Goal: Information Seeking & Learning: Learn about a topic

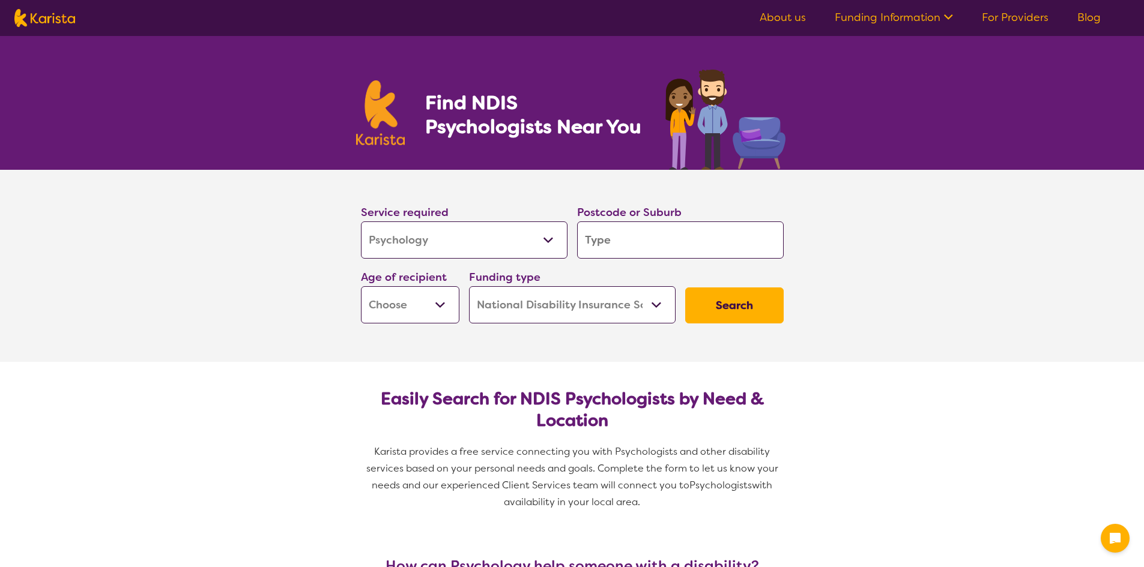
select select "Psychology"
select select "NDIS"
select select "Psychology"
select select "NDIS"
click at [643, 246] on input "search" at bounding box center [680, 240] width 207 height 37
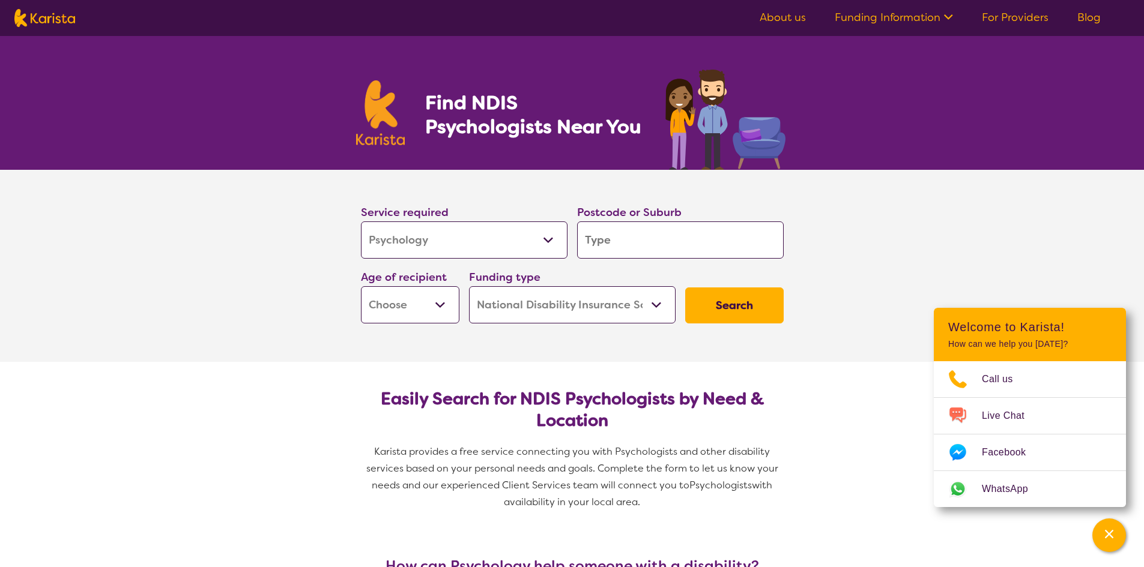
type input "4"
type input "43"
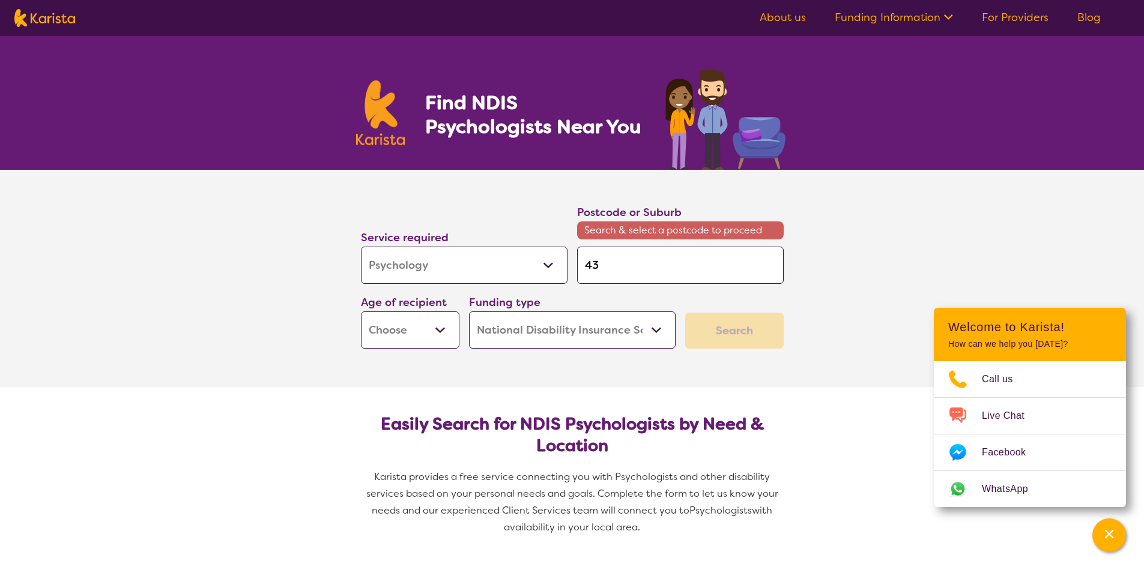
type input "435"
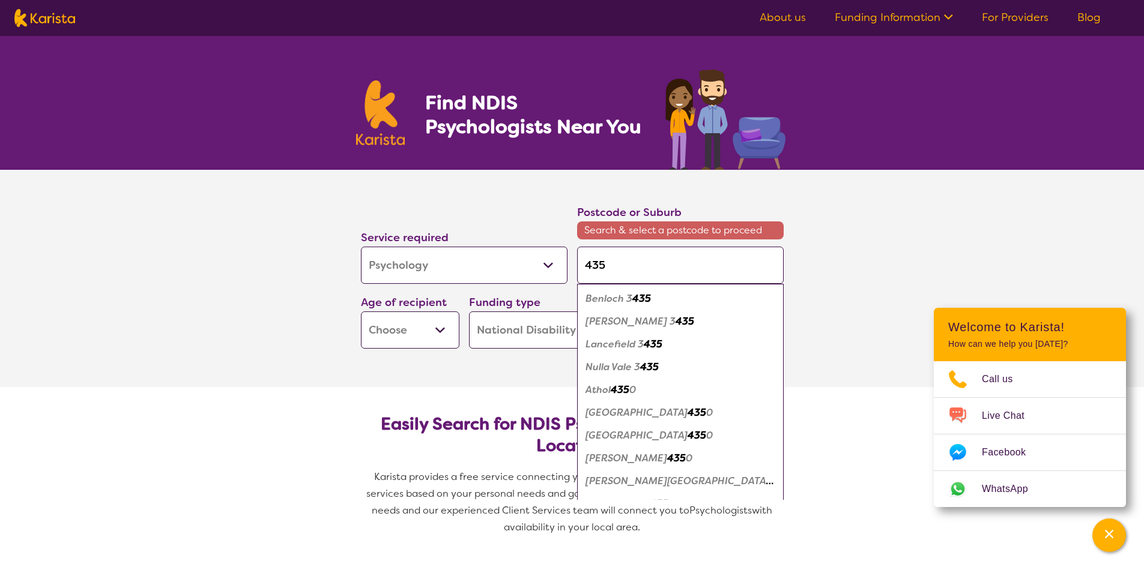
type input "4350"
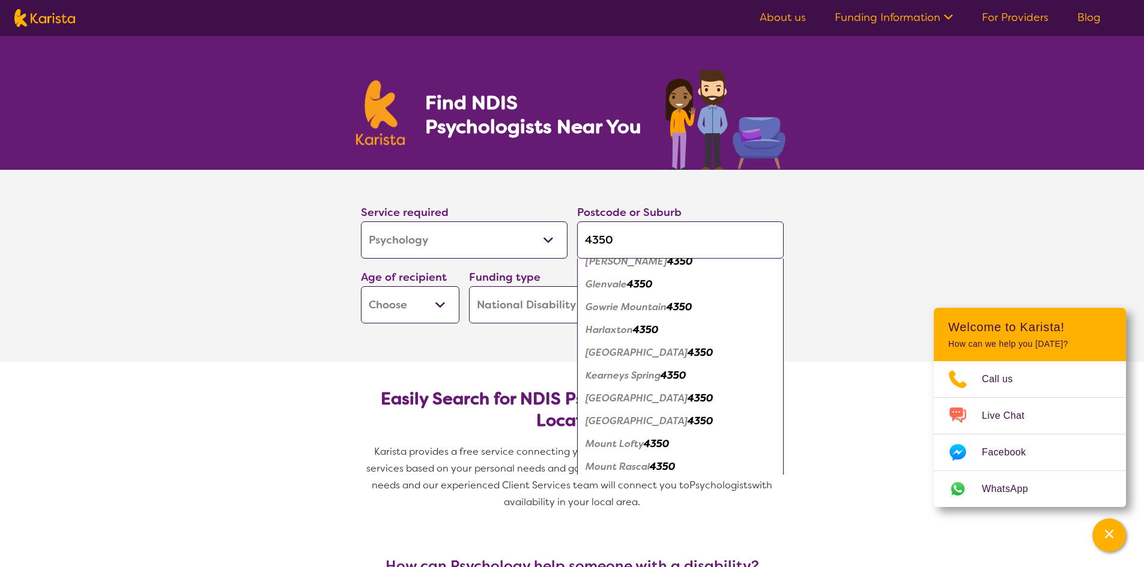
scroll to position [300, 0]
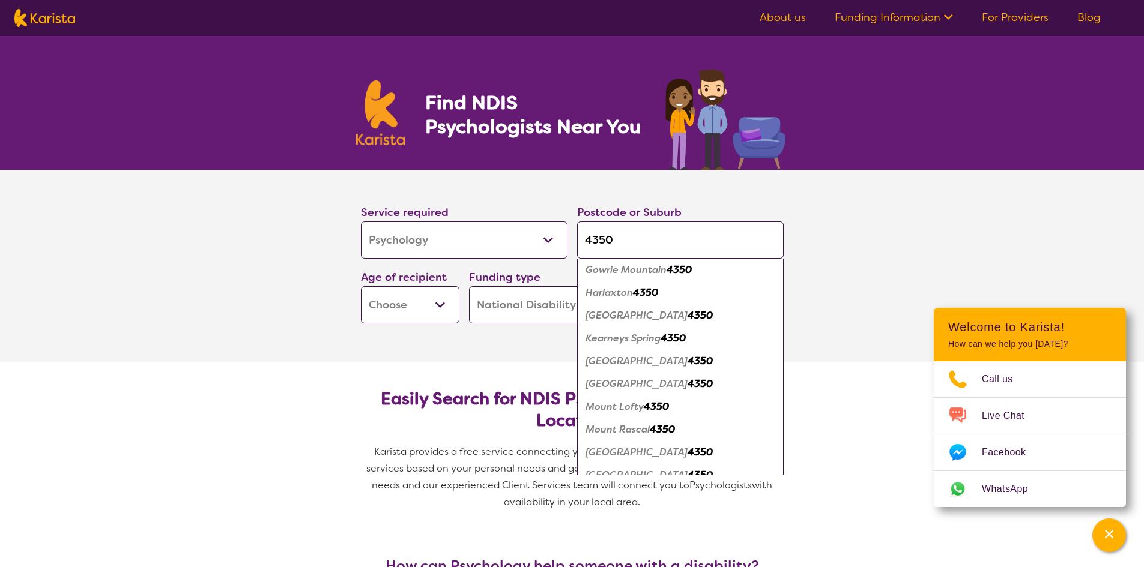
type input "4350"
click at [614, 334] on em "Kearneys Spring" at bounding box center [623, 338] width 75 height 13
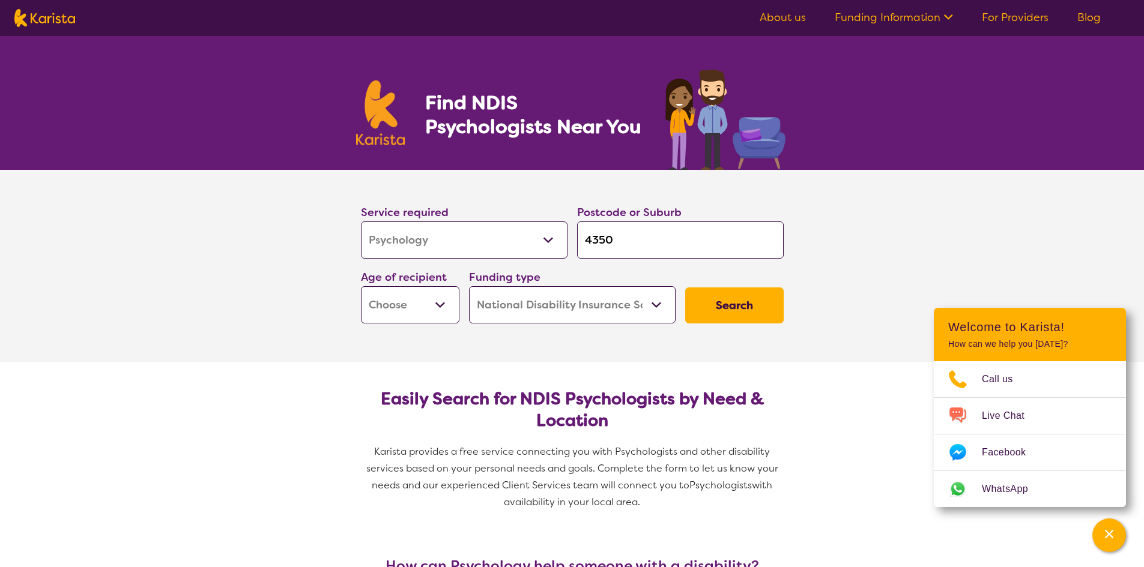
scroll to position [0, 0]
click at [443, 307] on select "Early Childhood - 0 to 9 Child - 10 to 11 Adolescent - 12 to 17 Adult - 18 to 6…" at bounding box center [410, 304] width 98 height 37
select select "CH"
click at [361, 286] on select "Early Childhood - 0 to 9 Child - 10 to 11 Adolescent - 12 to 17 Adult - 18 to 6…" at bounding box center [410, 304] width 98 height 37
select select "CH"
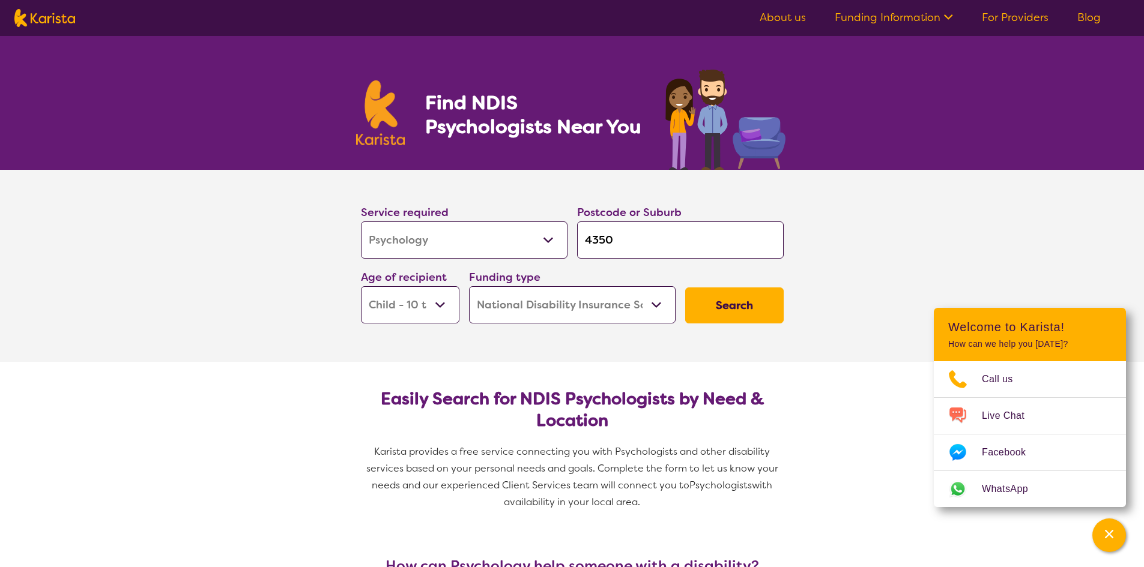
click at [441, 307] on select "Early Childhood - 0 to 9 Child - 10 to 11 Adolescent - 12 to 17 Adult - 18 to 6…" at bounding box center [410, 304] width 98 height 37
select select "EC"
click at [361, 286] on select "Early Childhood - 0 to 9 Child - 10 to 11 Adolescent - 12 to 17 Adult - 18 to 6…" at bounding box center [410, 304] width 98 height 37
select select "EC"
click at [728, 304] on button "Search" at bounding box center [734, 306] width 98 height 36
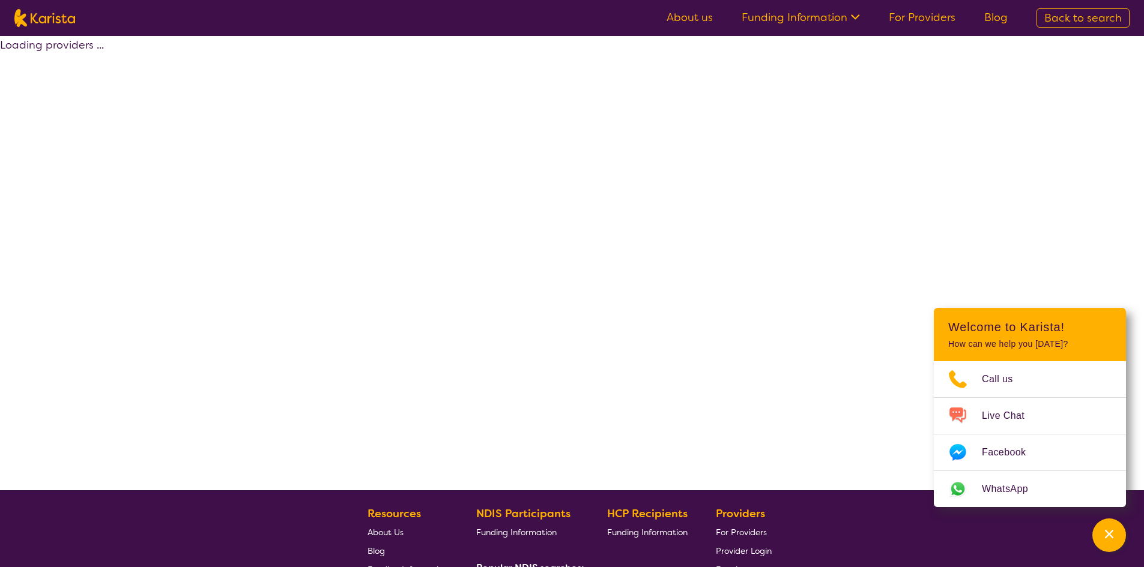
select select "by_score"
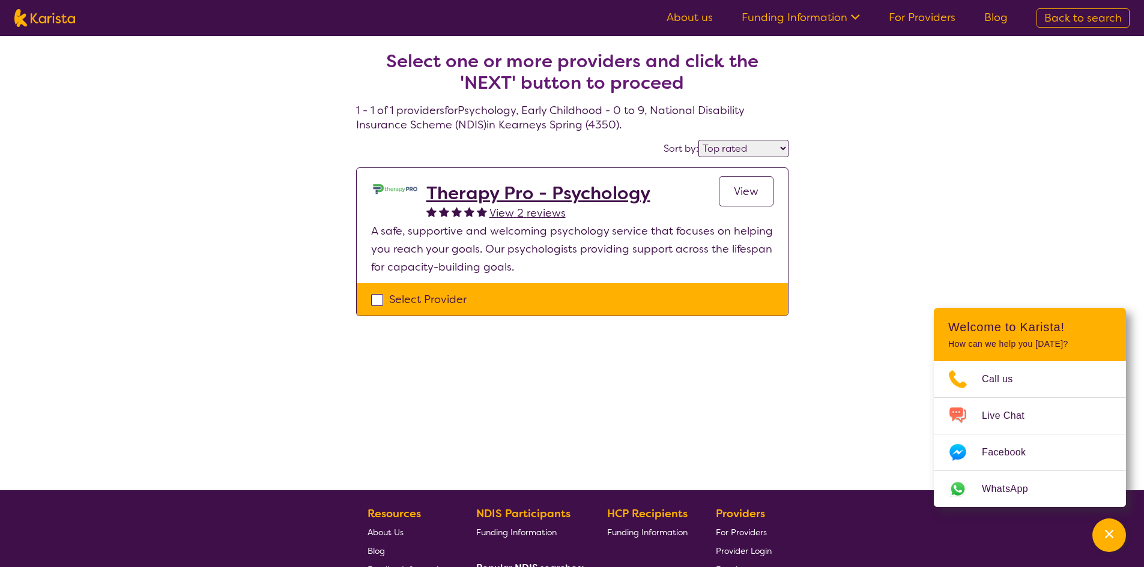
select select "Psychology"
select select "EC"
select select "NDIS"
select select "Psychology"
select select "EC"
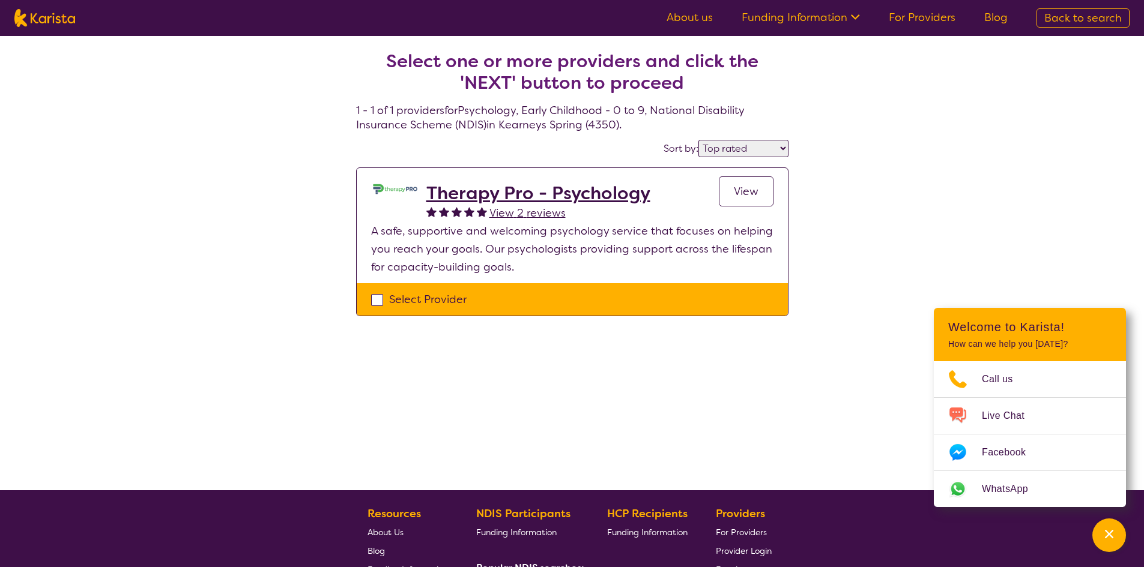
select select "NDIS"
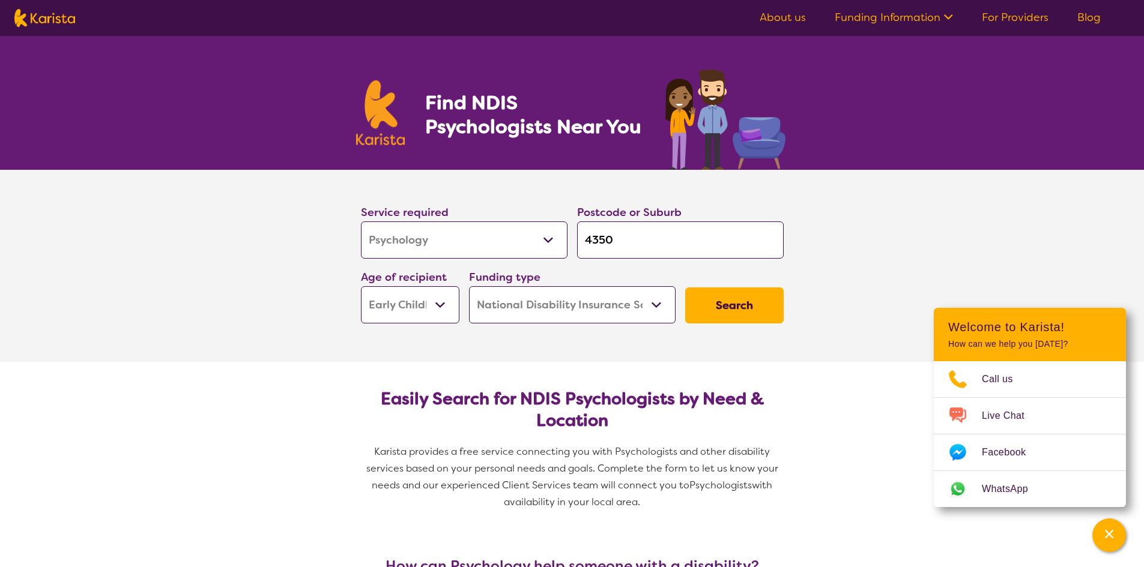
click at [444, 302] on select "Early Childhood - 0 to 9 Child - 10 to 11 Adolescent - 12 to 17 Adult - 18 to 6…" at bounding box center [410, 304] width 98 height 37
select select "CH"
click at [361, 286] on select "Early Childhood - 0 to 9 Child - 10 to 11 Adolescent - 12 to 17 Adult - 18 to 6…" at bounding box center [410, 304] width 98 height 37
select select "CH"
click at [442, 301] on select "Early Childhood - 0 to 9 Child - 10 to 11 Adolescent - 12 to 17 Adult - 18 to 6…" at bounding box center [410, 304] width 98 height 37
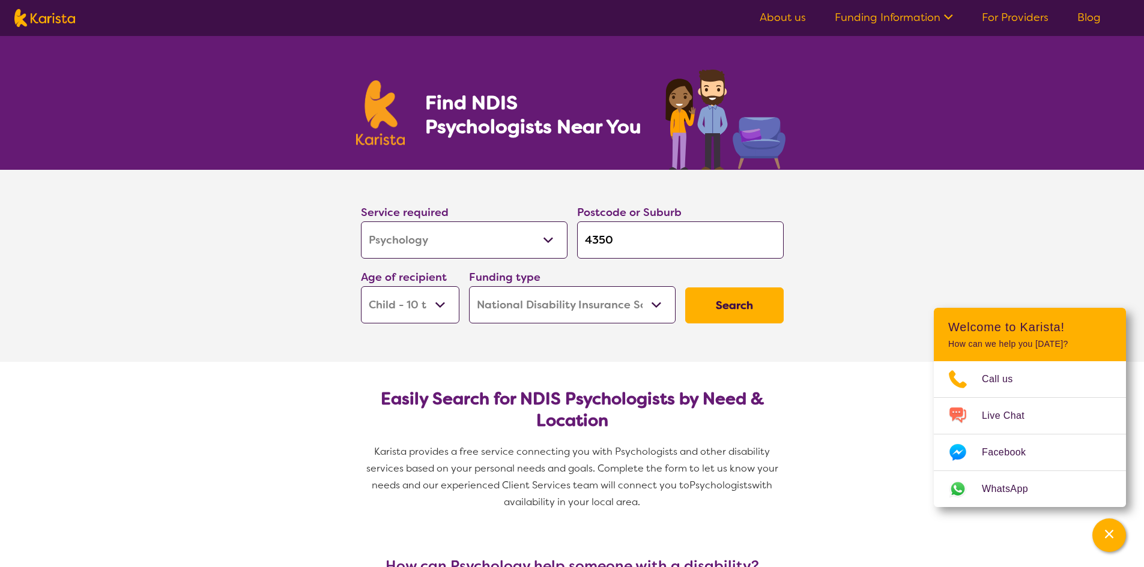
select select "AS"
click at [361, 286] on select "Early Childhood - 0 to 9 Child - 10 to 11 Adolescent - 12 to 17 Adult - 18 to 6…" at bounding box center [410, 304] width 98 height 37
select select "AS"
click at [746, 309] on button "Search" at bounding box center [734, 306] width 98 height 36
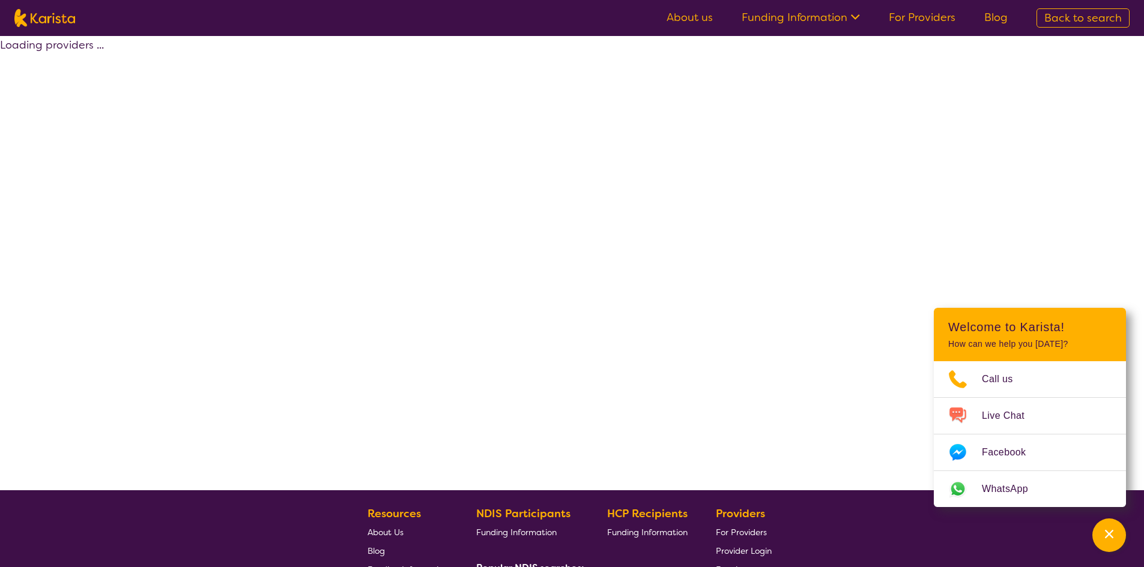
select select "by_score"
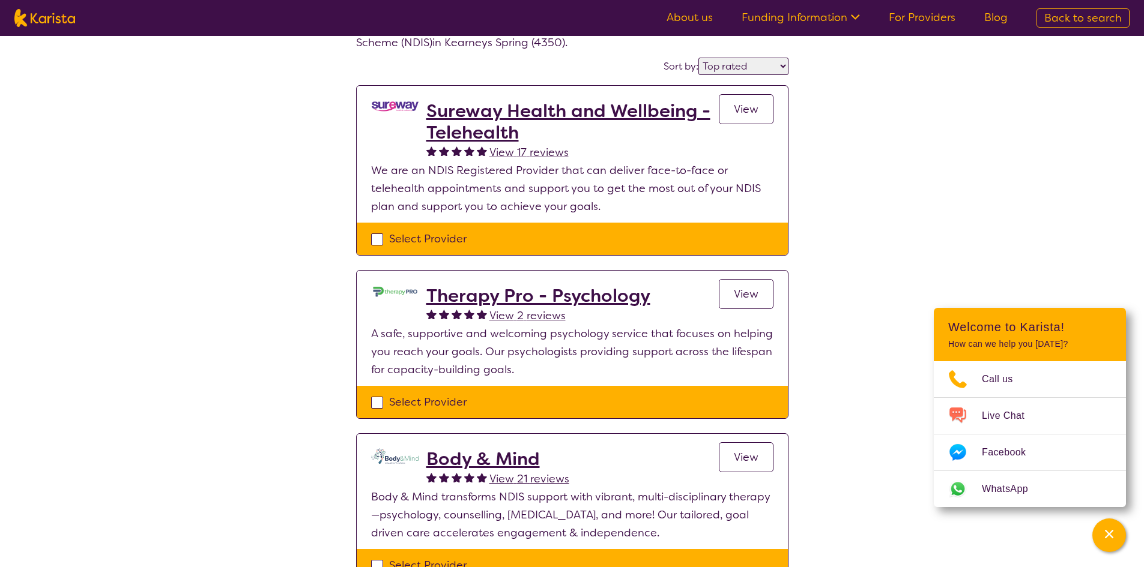
scroll to position [60, 0]
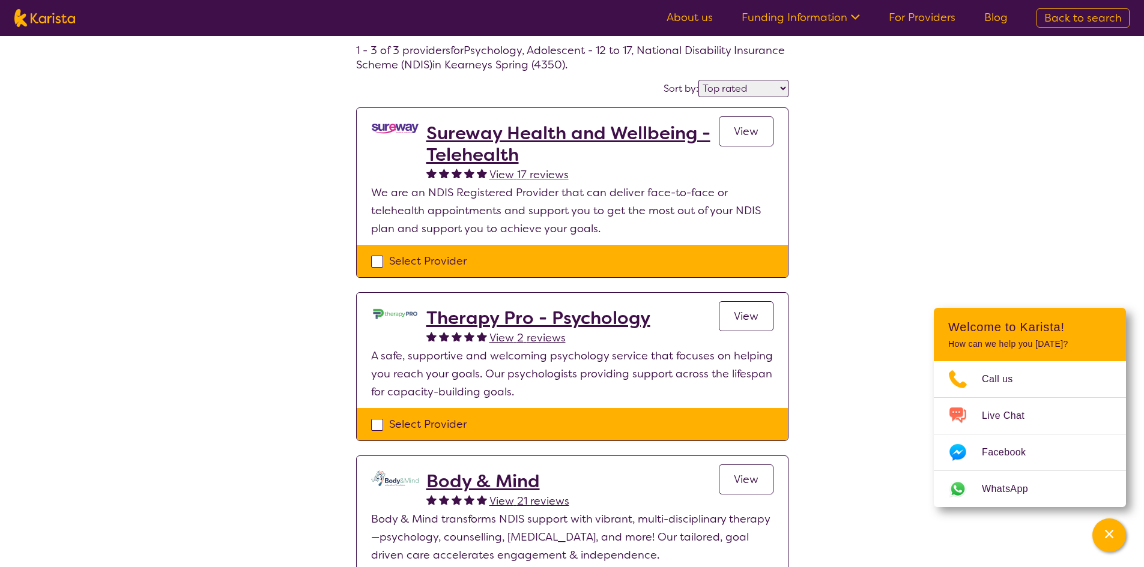
click at [500, 318] on h2 "Therapy Pro - Psychology" at bounding box center [538, 318] width 224 height 22
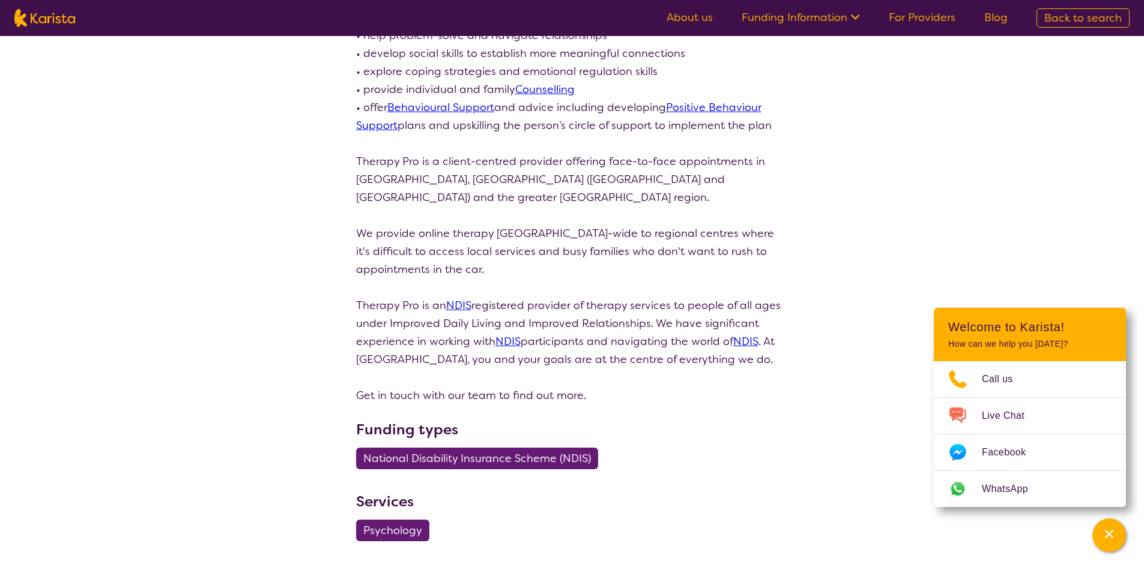
scroll to position [360, 0]
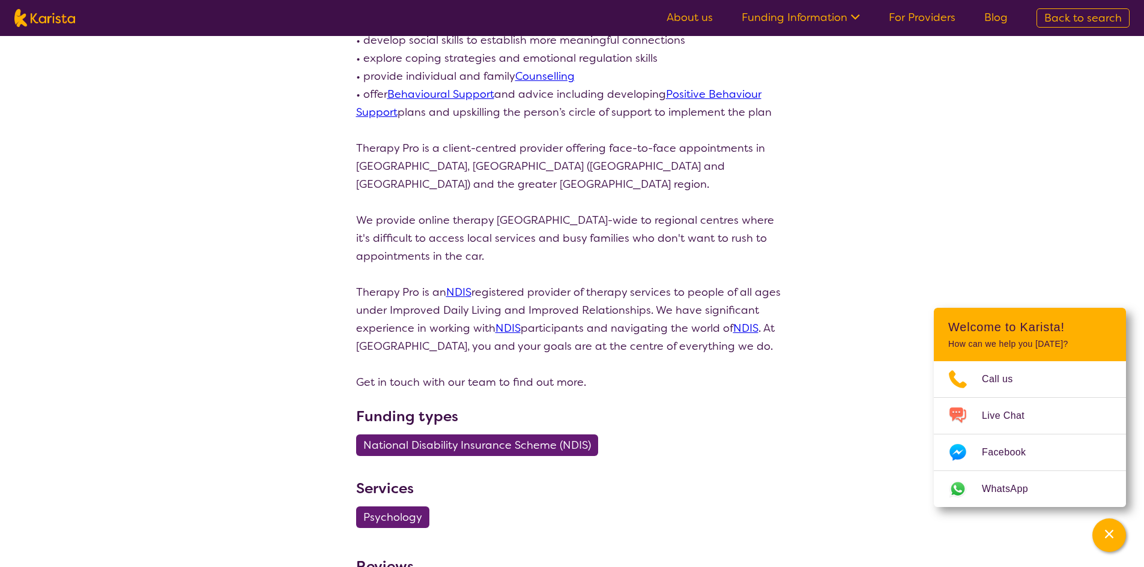
click at [452, 441] on span "National Disability Insurance Scheme (NDIS)" at bounding box center [477, 446] width 228 height 22
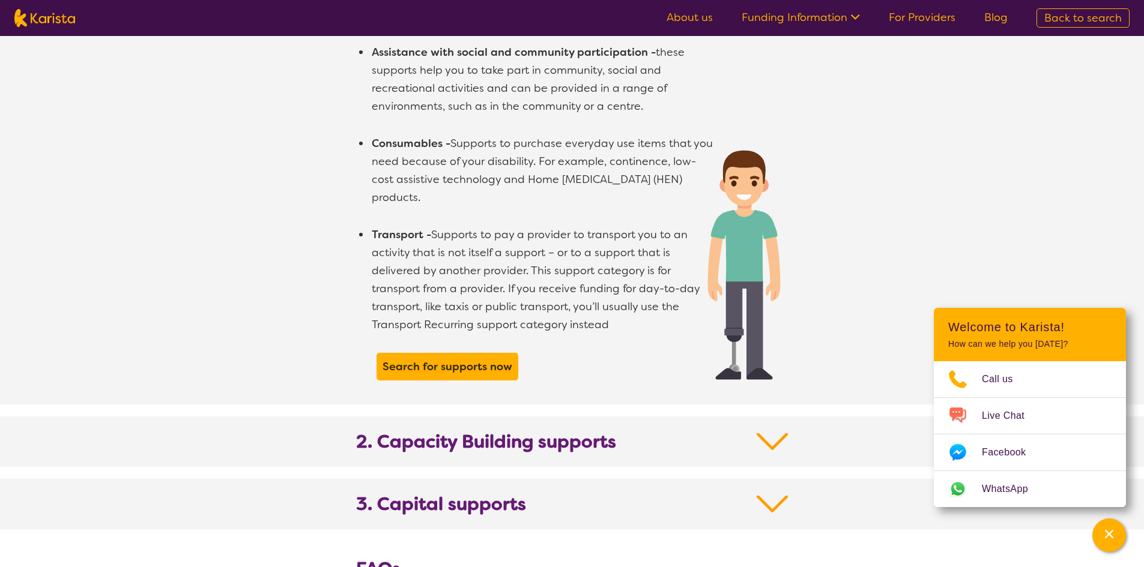
scroll to position [901, 0]
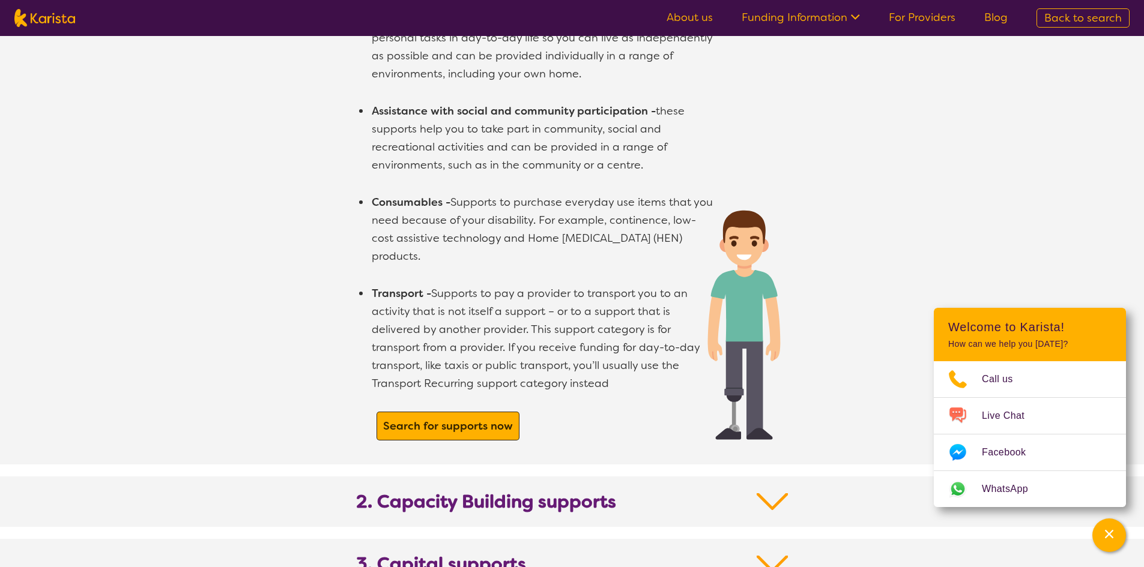
click at [455, 419] on b "Search for supports now" at bounding box center [448, 426] width 130 height 14
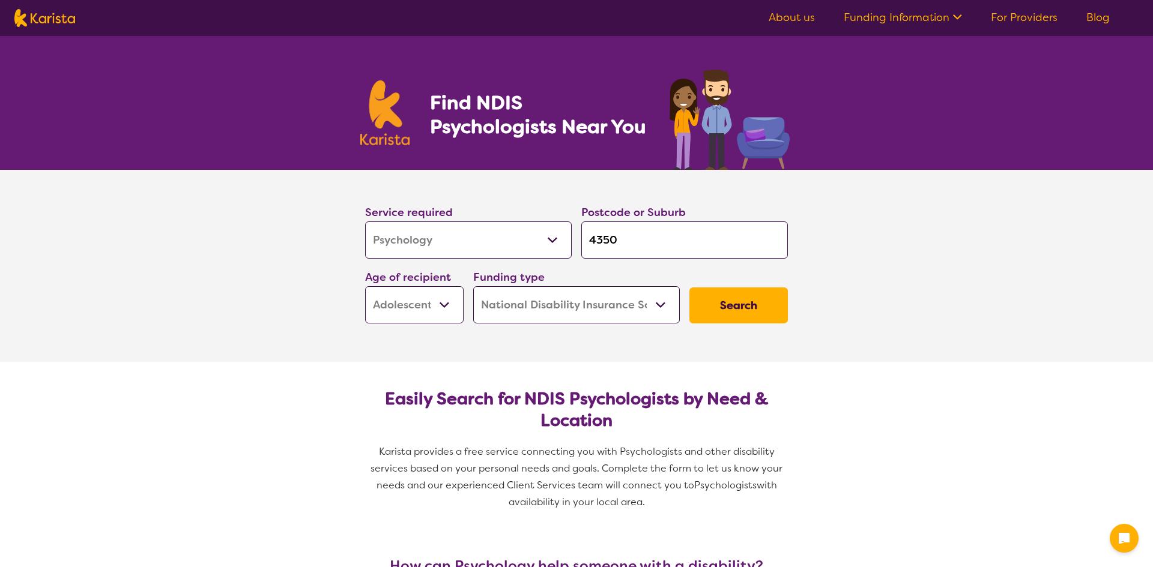
select select "Psychology"
select select "AS"
select select "NDIS"
select select "Psychology"
select select "AS"
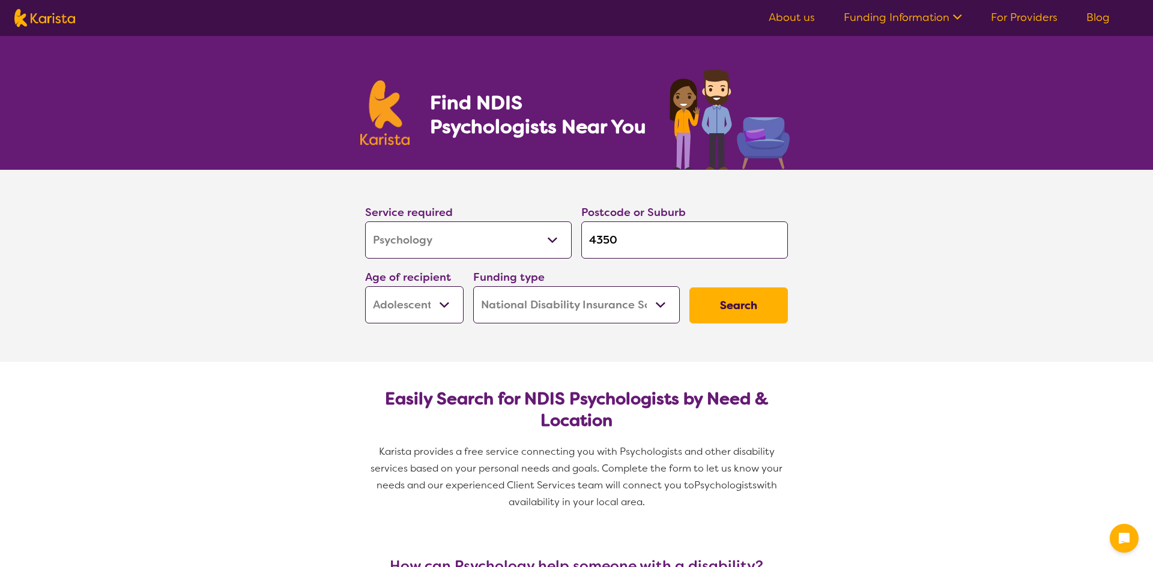
select select "NDIS"
